Goal: Task Accomplishment & Management: Manage account settings

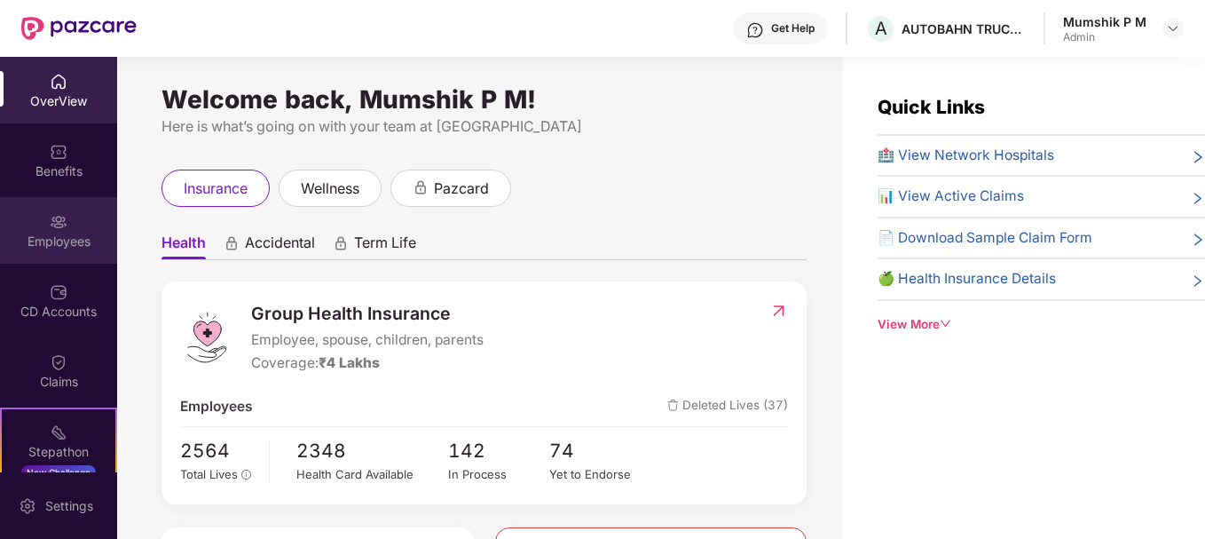
click at [88, 230] on div "Employees" at bounding box center [58, 230] width 117 height 67
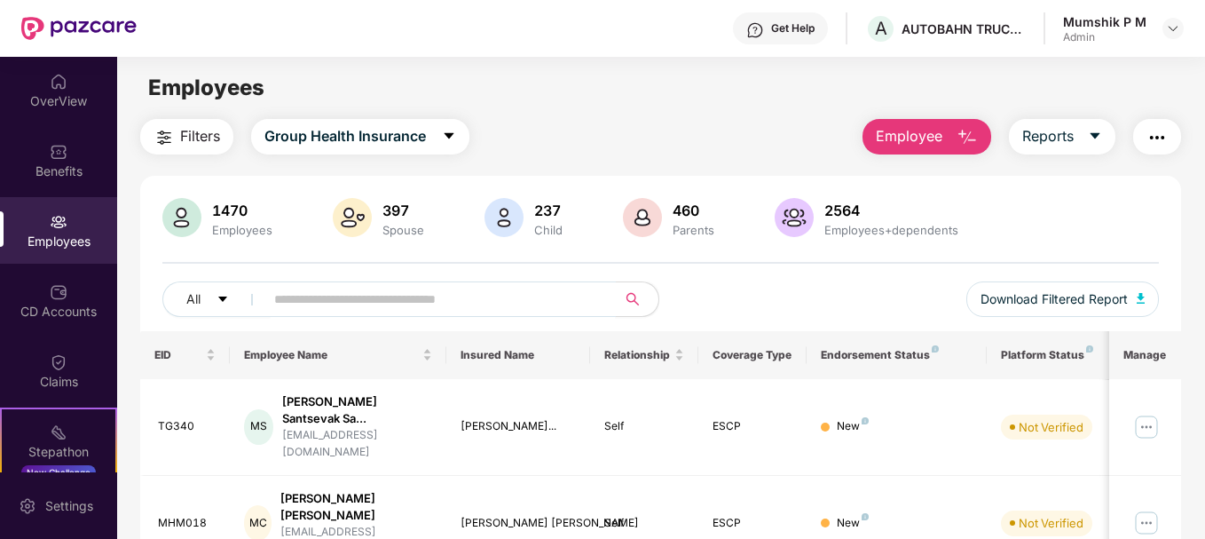
click at [282, 292] on input "text" at bounding box center [433, 299] width 319 height 27
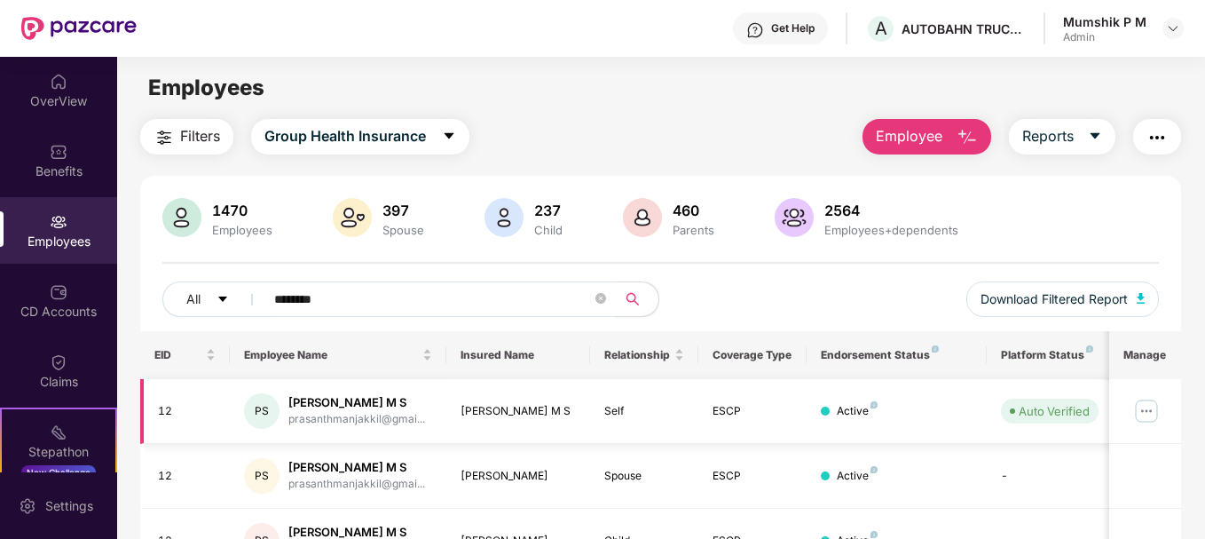
type input "********"
click at [1156, 409] on img at bounding box center [1146, 411] width 28 height 28
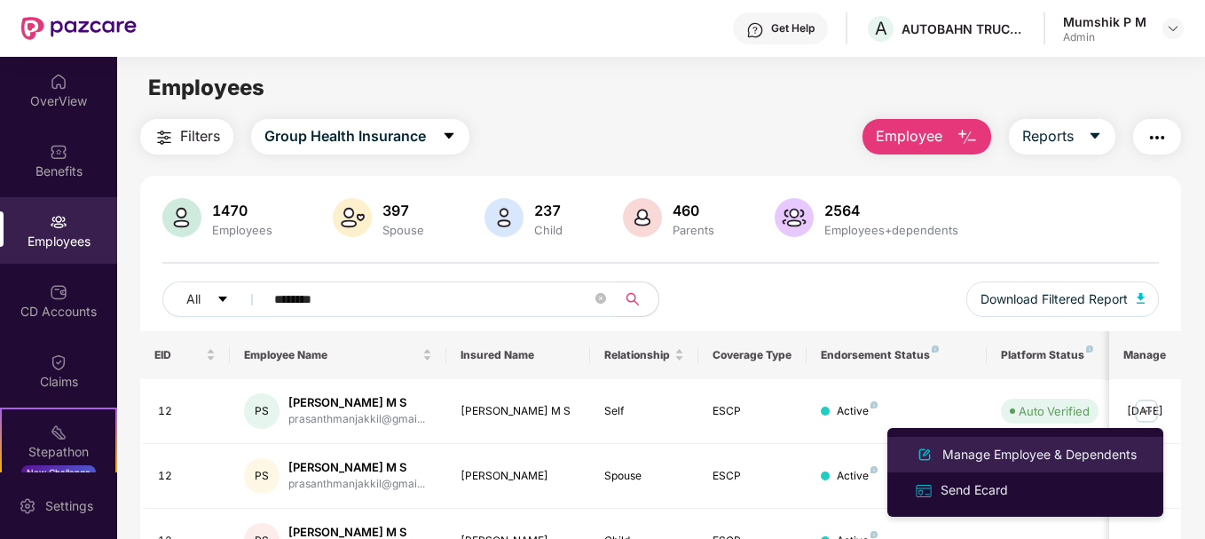
click at [1025, 446] on div "Manage Employee & Dependents" at bounding box center [1039, 455] width 201 height 20
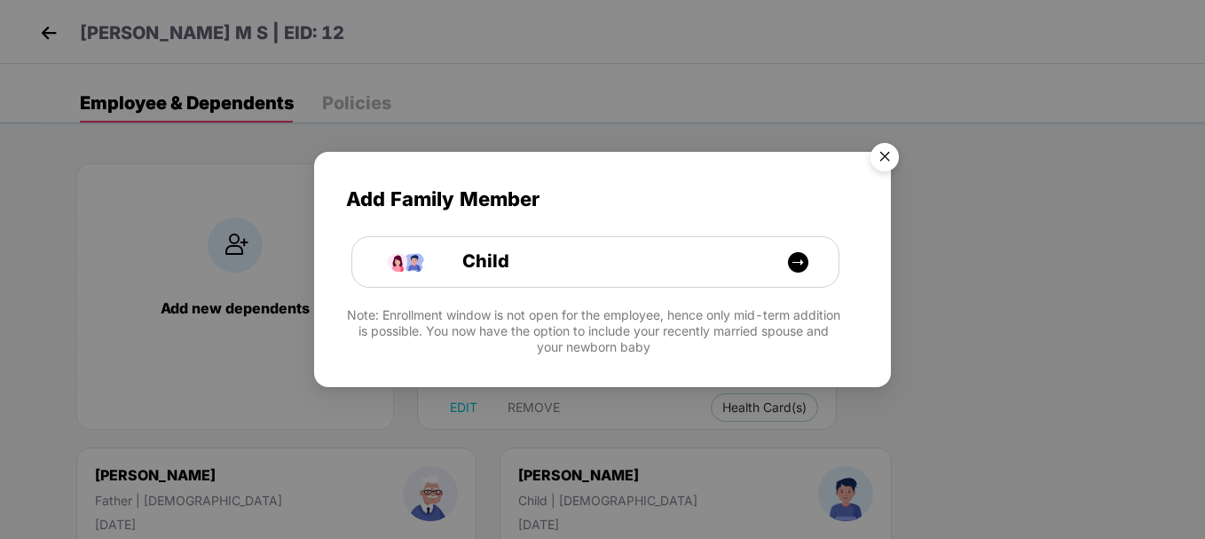
click at [890, 159] on img "Close" at bounding box center [885, 160] width 50 height 50
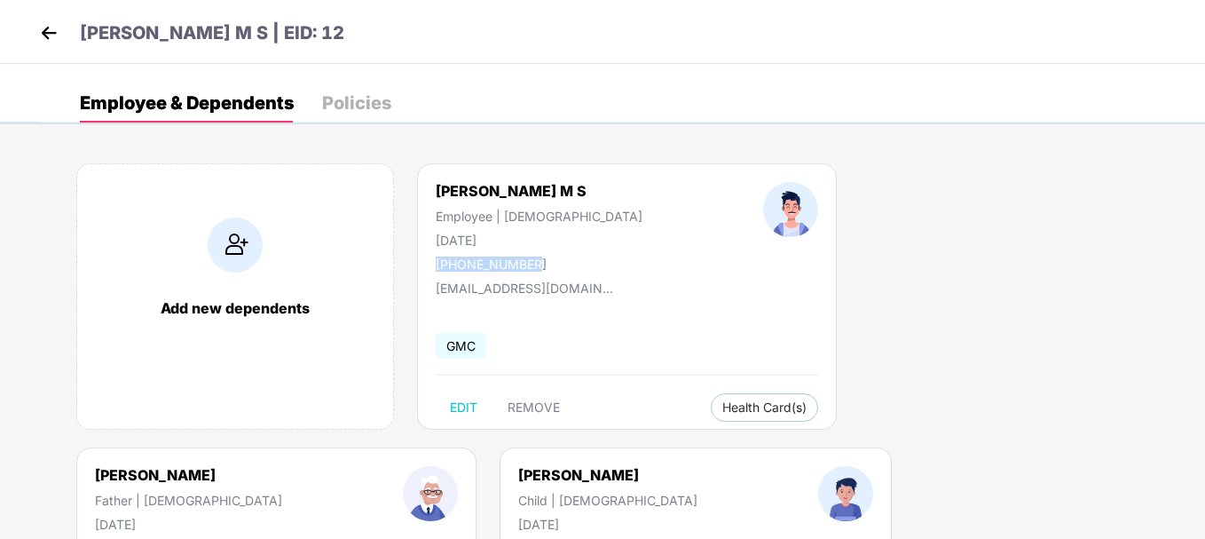
drag, startPoint x: 537, startPoint y: 263, endPoint x: 439, endPoint y: 260, distance: 97.6
click at [439, 260] on div "[PERSON_NAME] M S Employee | [DEMOGRAPHIC_DATA] [DATE] [PHONE_NUMBER]" at bounding box center [538, 227] width 327 height 90
drag, startPoint x: 535, startPoint y: 194, endPoint x: 433, endPoint y: 191, distance: 102.1
click at [433, 191] on div "[PERSON_NAME] M S Employee | [DEMOGRAPHIC_DATA] [DATE] [PHONE_NUMBER]" at bounding box center [538, 227] width 327 height 90
copy div "[PERSON_NAME] M S"
